Goal: Task Accomplishment & Management: Complete application form

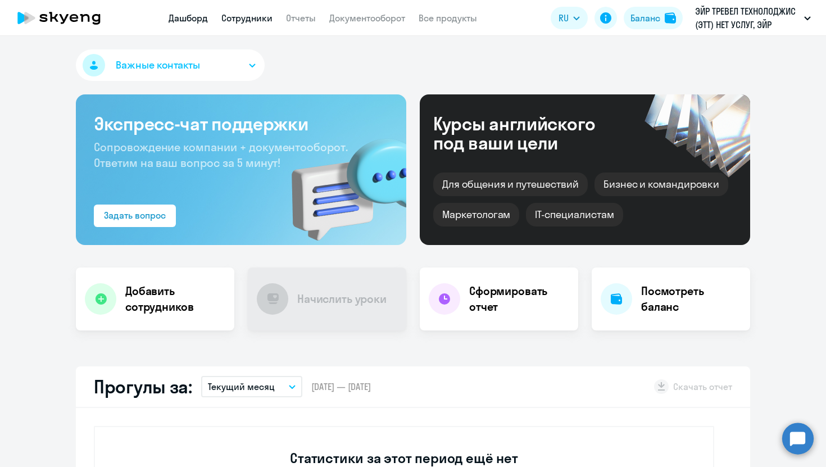
click at [251, 12] on link "Сотрудники" at bounding box center [246, 17] width 51 height 11
select select "30"
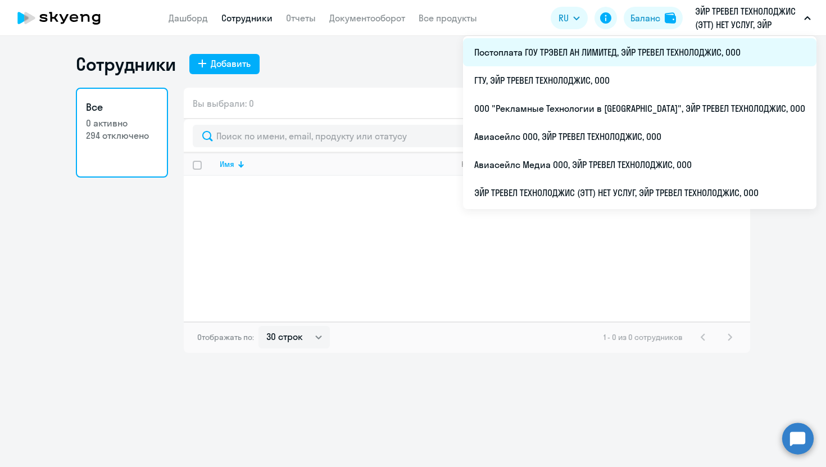
click at [586, 49] on li "Постоплата ГОУ ТРЭВЕЛ АН ЛИМИТЕД, ЭЙР ТРЕВЕЛ ТЕХНОЛОДЖИС, ООО" at bounding box center [640, 52] width 354 height 28
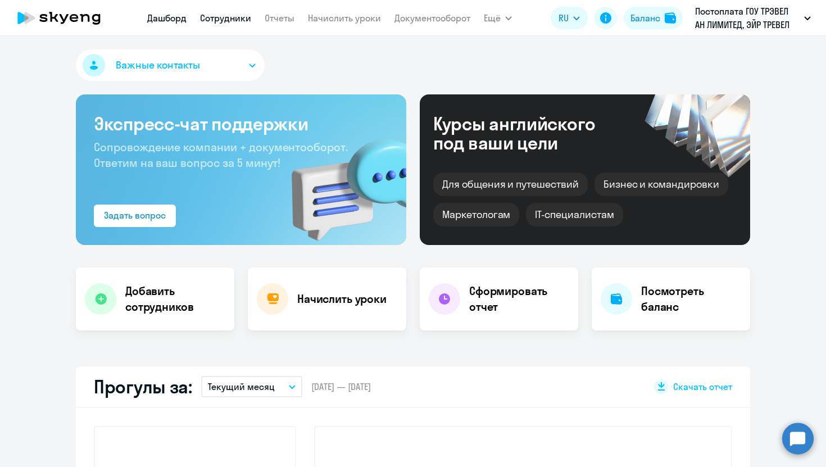
click at [241, 16] on link "Сотрудники" at bounding box center [225, 17] width 51 height 11
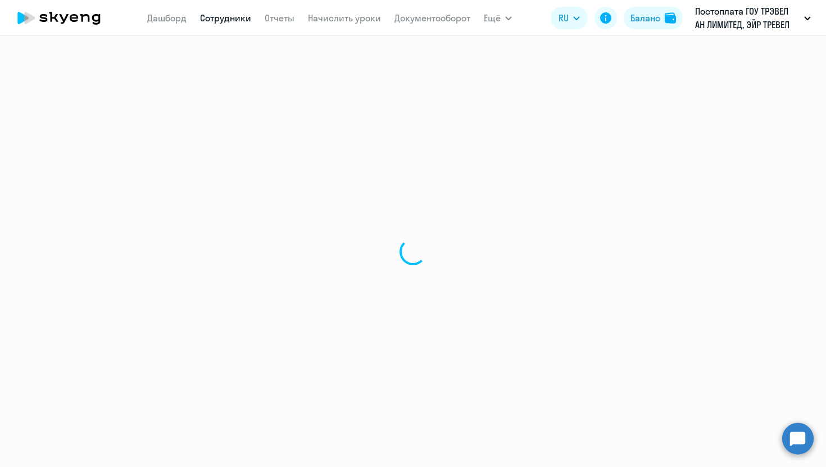
select select "30"
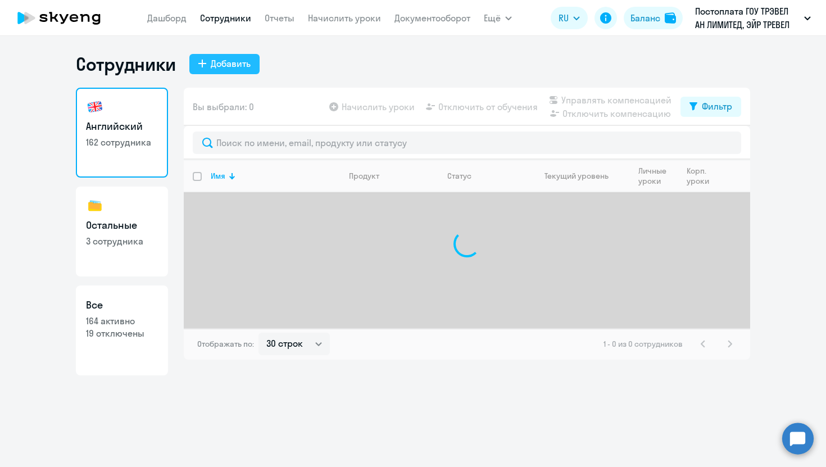
click at [233, 65] on div "Добавить" at bounding box center [231, 63] width 40 height 13
select select "english_adult_not_native_speaker"
select select "3"
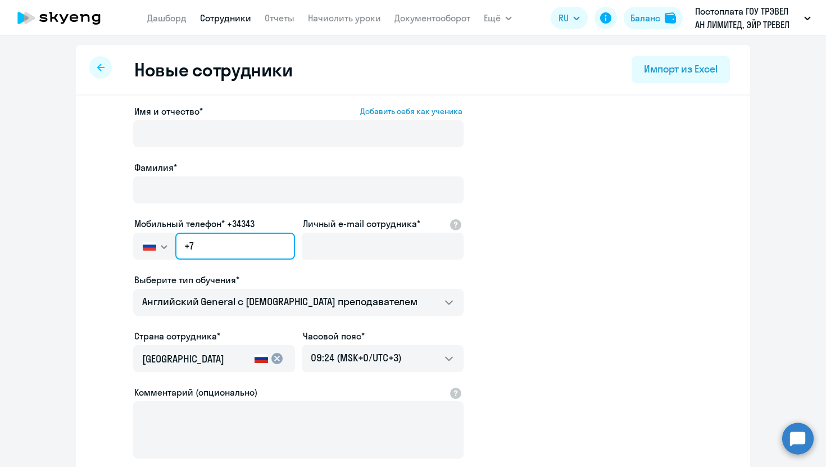
click at [229, 251] on input "+7" at bounding box center [235, 246] width 120 height 27
paste input "[PHONE_NUMBER]"
type input "[PHONE_NUMBER]"
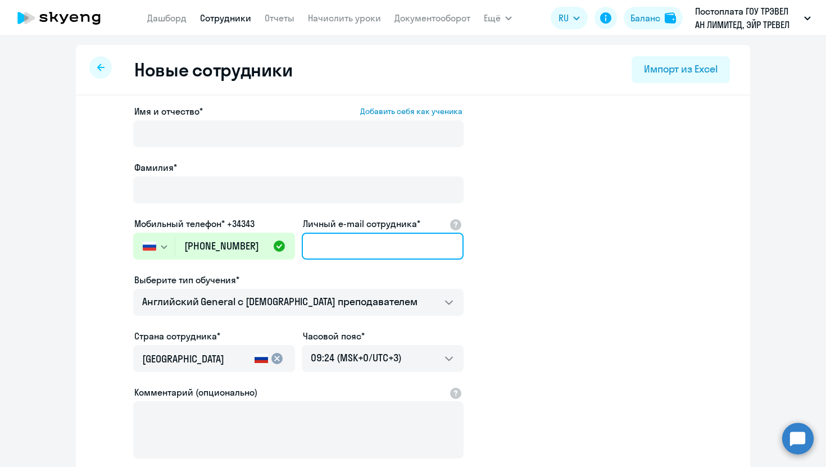
click at [348, 248] on input "Личный e-mail сотрудника*" at bounding box center [383, 246] width 162 height 27
paste input "[EMAIL_ADDRESS][DOMAIN_NAME]"
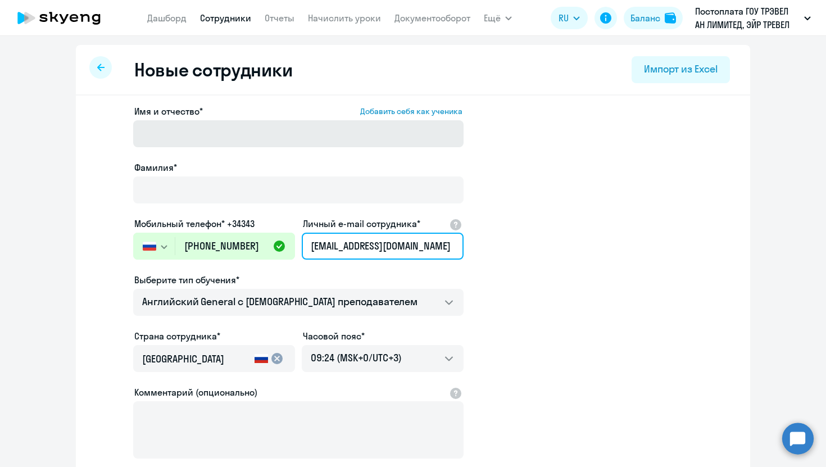
type input "[EMAIL_ADDRESS][DOMAIN_NAME]"
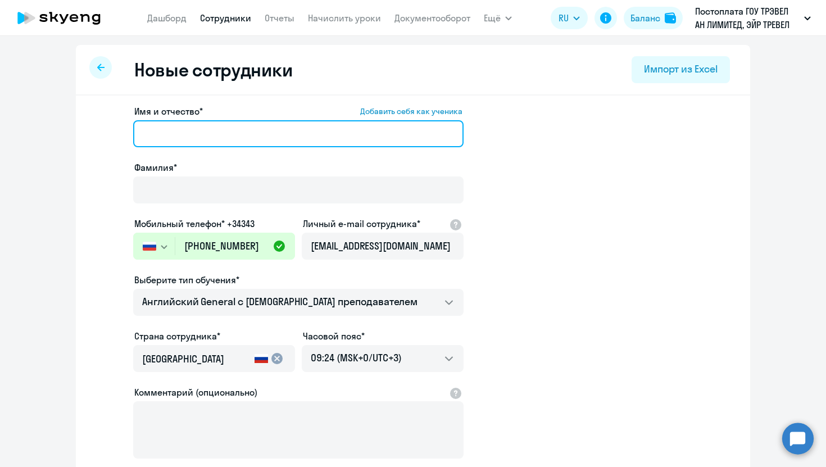
click at [259, 137] on input "Имя и отчество* Добавить себя как ученика" at bounding box center [298, 133] width 331 height 27
type input "[PERSON_NAME]"
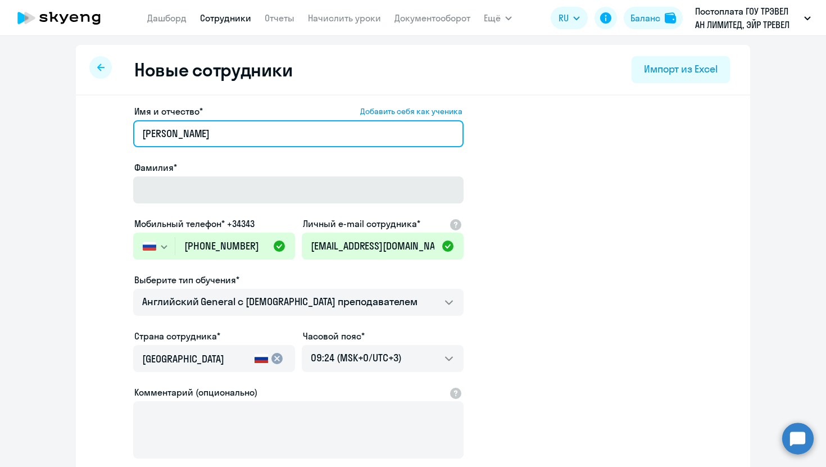
type input "[PERSON_NAME]"
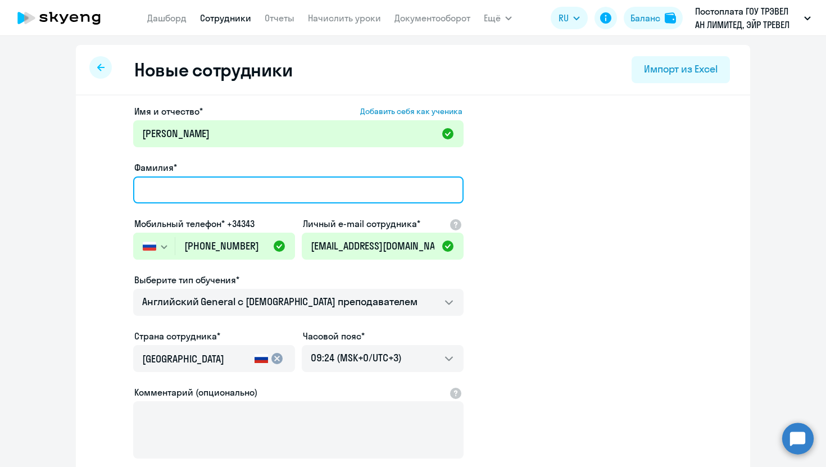
click at [237, 188] on input "Фамилия*" at bounding box center [298, 190] width 331 height 27
type input "[PERSON_NAME]"
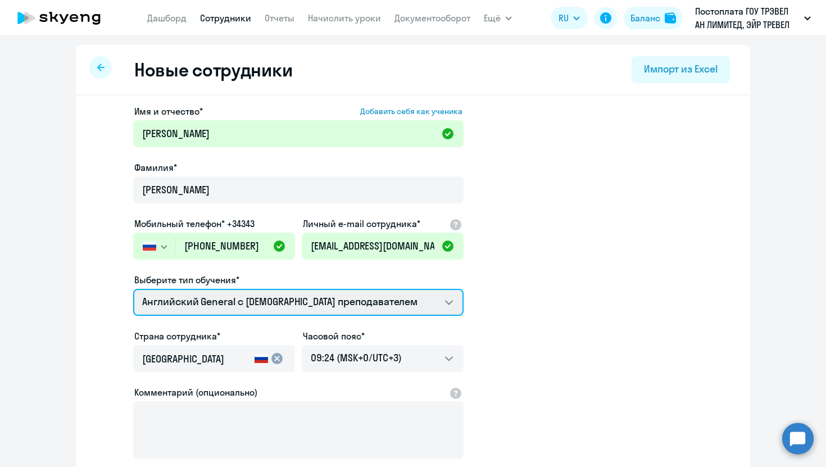
click at [234, 302] on select "Screening Test Talks 15 минутные разговоры на английском Премиум [DEMOGRAPHIC_D…" at bounding box center [298, 302] width 331 height 27
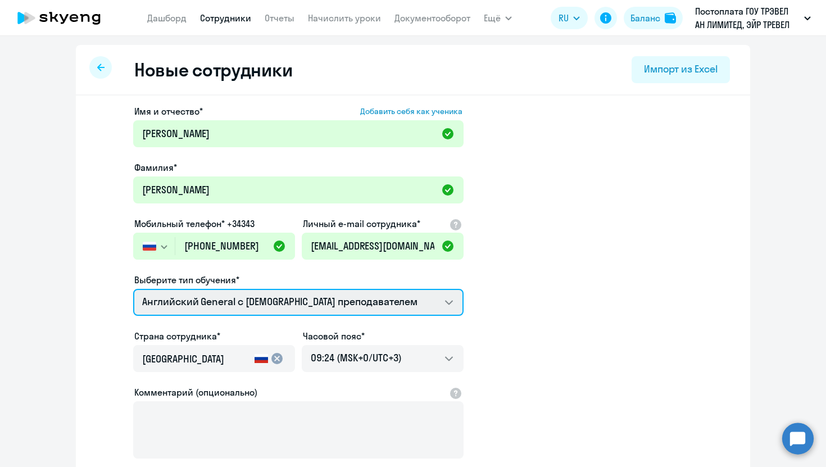
select select "screening_test"
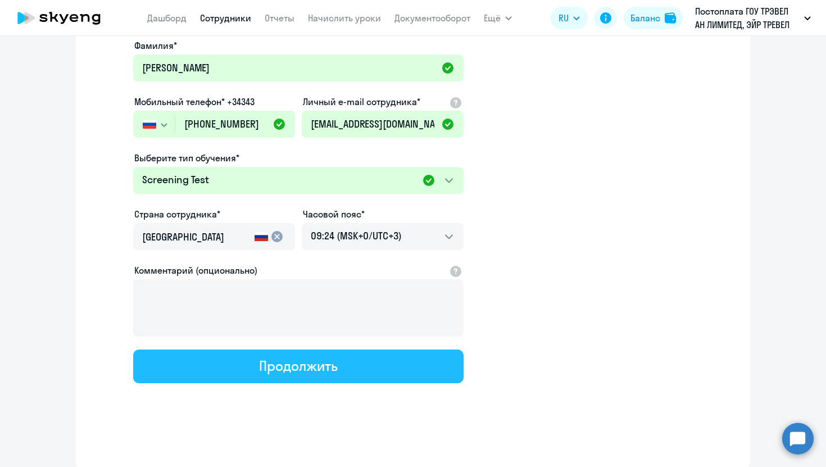
click at [256, 366] on button "Продолжить" at bounding box center [298, 367] width 331 height 34
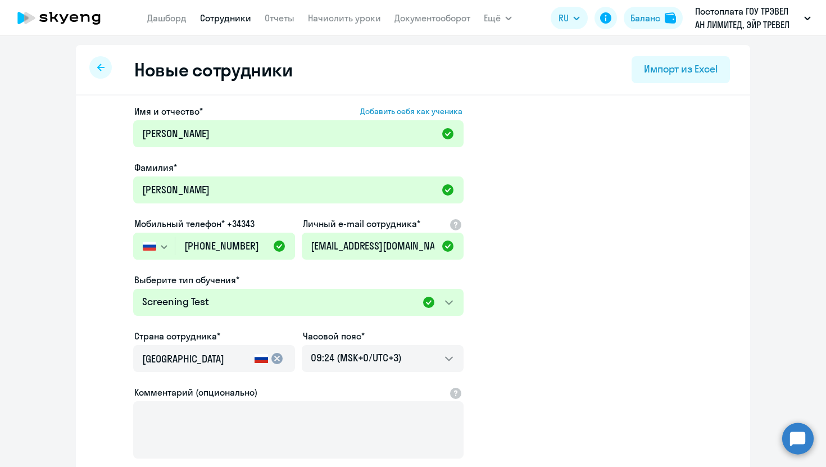
select select "screening_test"
select select "3"
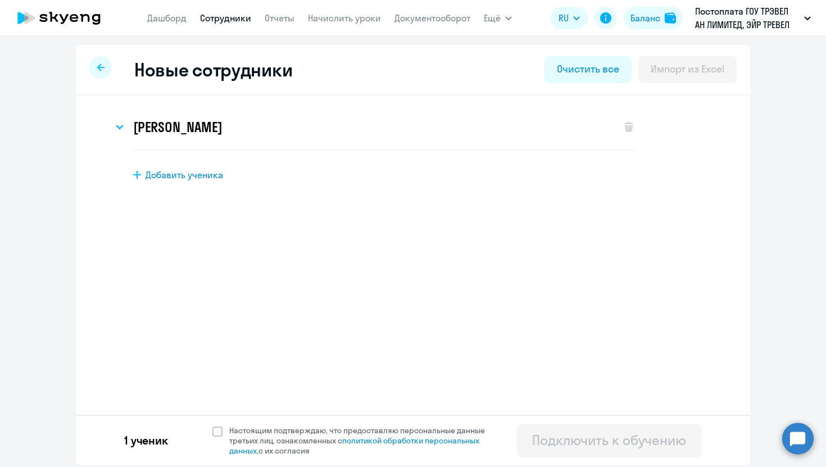
scroll to position [0, 0]
click at [218, 430] on span at bounding box center [217, 432] width 10 height 10
click at [212, 426] on input "Настоящим подтверждаю, что предоставляю персональные данные третьих лиц, ознако…" at bounding box center [212, 425] width 1 height 1
checkbox input "true"
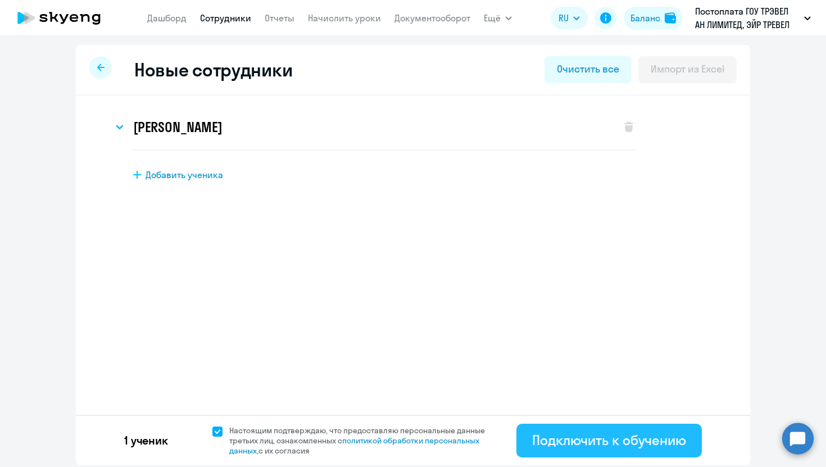
click at [599, 446] on div "Подключить к обучению" at bounding box center [609, 440] width 154 height 18
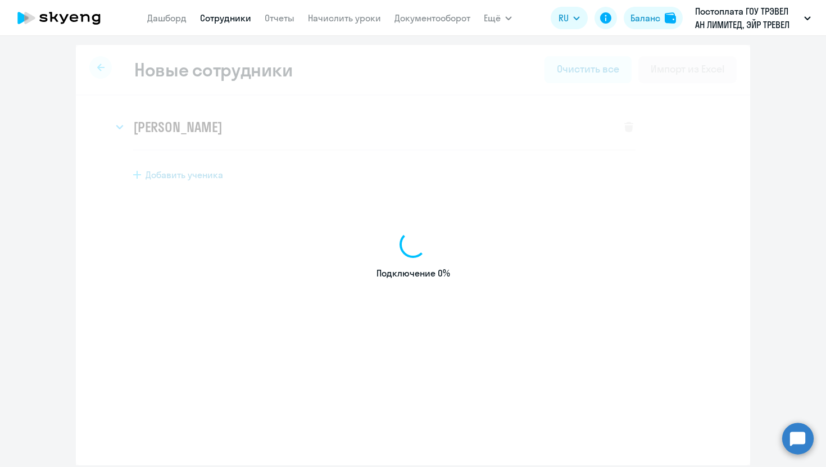
select select "english_adult_not_native_speaker"
select select "3"
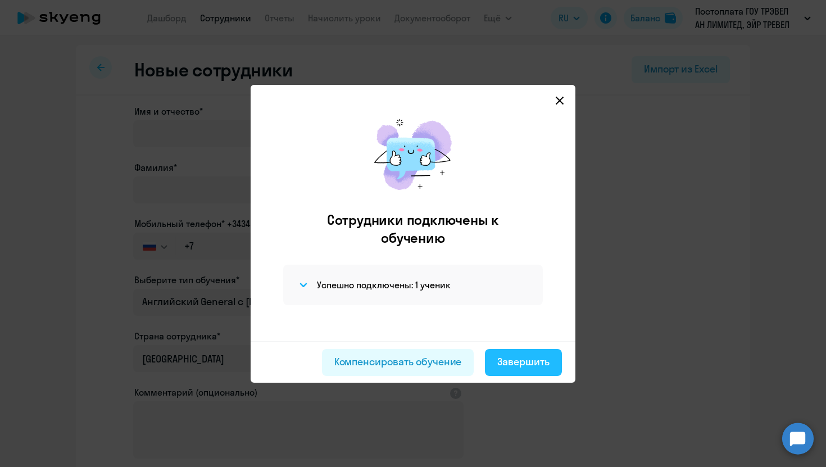
click at [530, 367] on div "Завершить" at bounding box center [524, 362] width 52 height 15
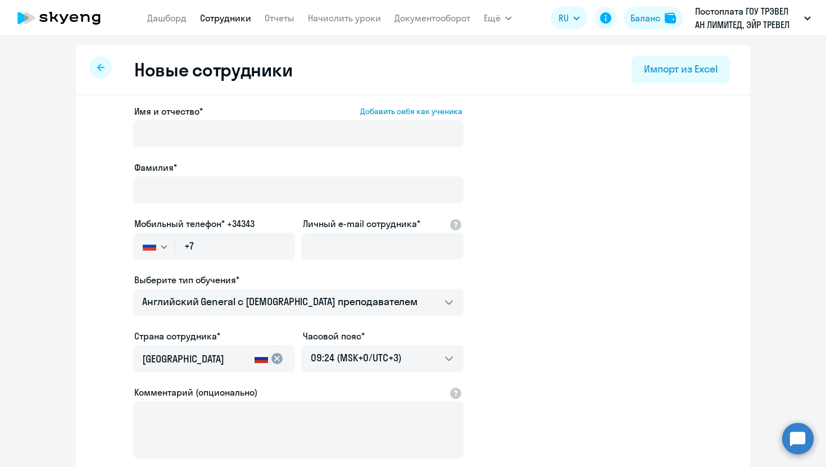
select select "30"
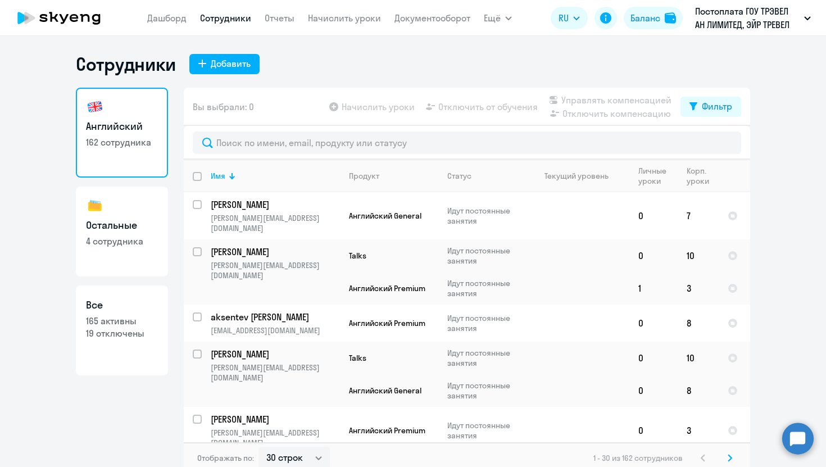
click at [129, 227] on h3 "Остальные" at bounding box center [122, 225] width 72 height 15
select select "30"
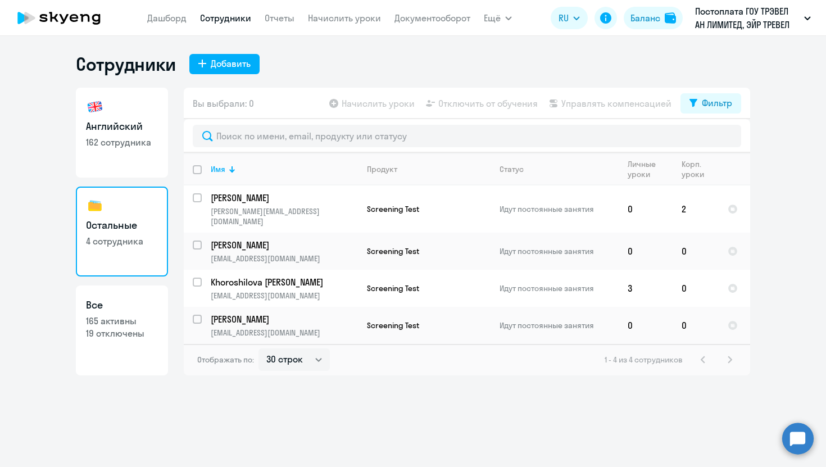
click at [310, 378] on div "Сотрудники Добавить Английский 162 сотрудника Остальные 4 сотрудника Все 165 ак…" at bounding box center [413, 251] width 826 height 431
click at [195, 278] on input "select row 3039163" at bounding box center [204, 289] width 22 height 22
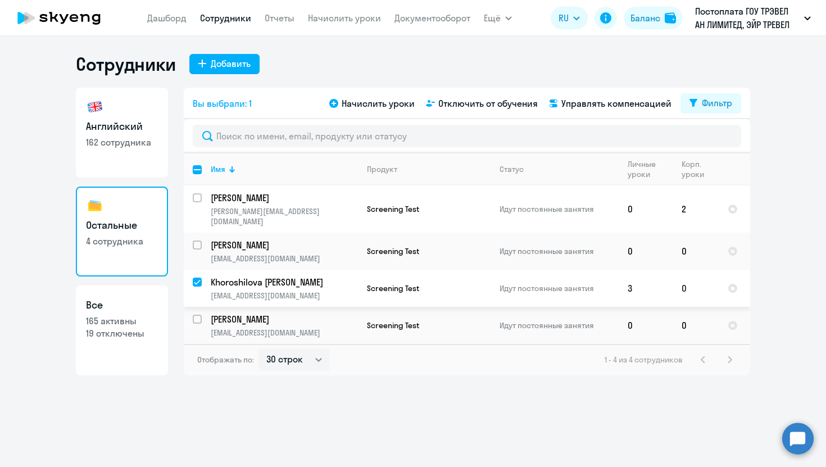
click at [195, 278] on input "deselect row 3039163" at bounding box center [204, 289] width 22 height 22
checkbox input "false"
